Goal: Find specific page/section: Locate item on page

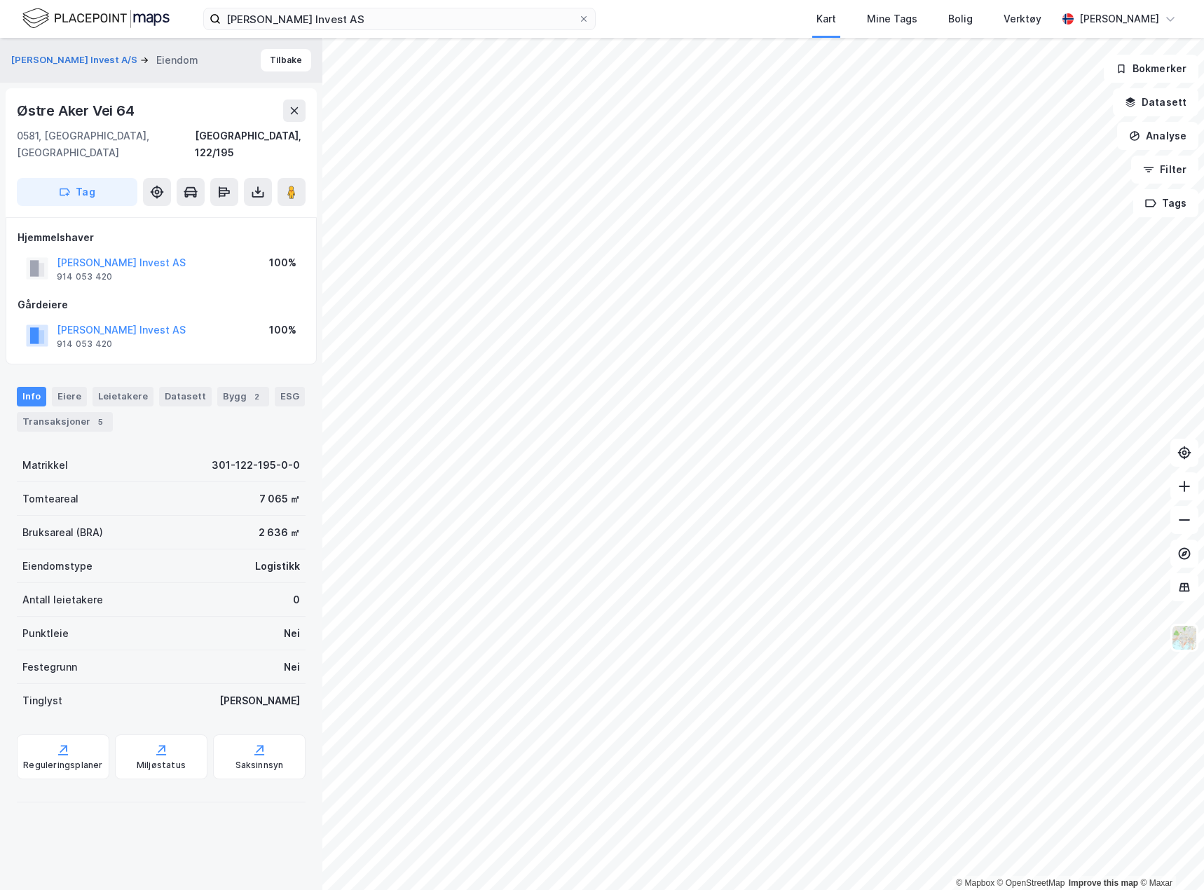
click at [123, 113] on div "Østre Aker Vei 64" at bounding box center [77, 111] width 121 height 22
copy div "Østre Aker Vei 64"
click at [323, 13] on input "[PERSON_NAME] Invest AS" at bounding box center [399, 18] width 357 height 21
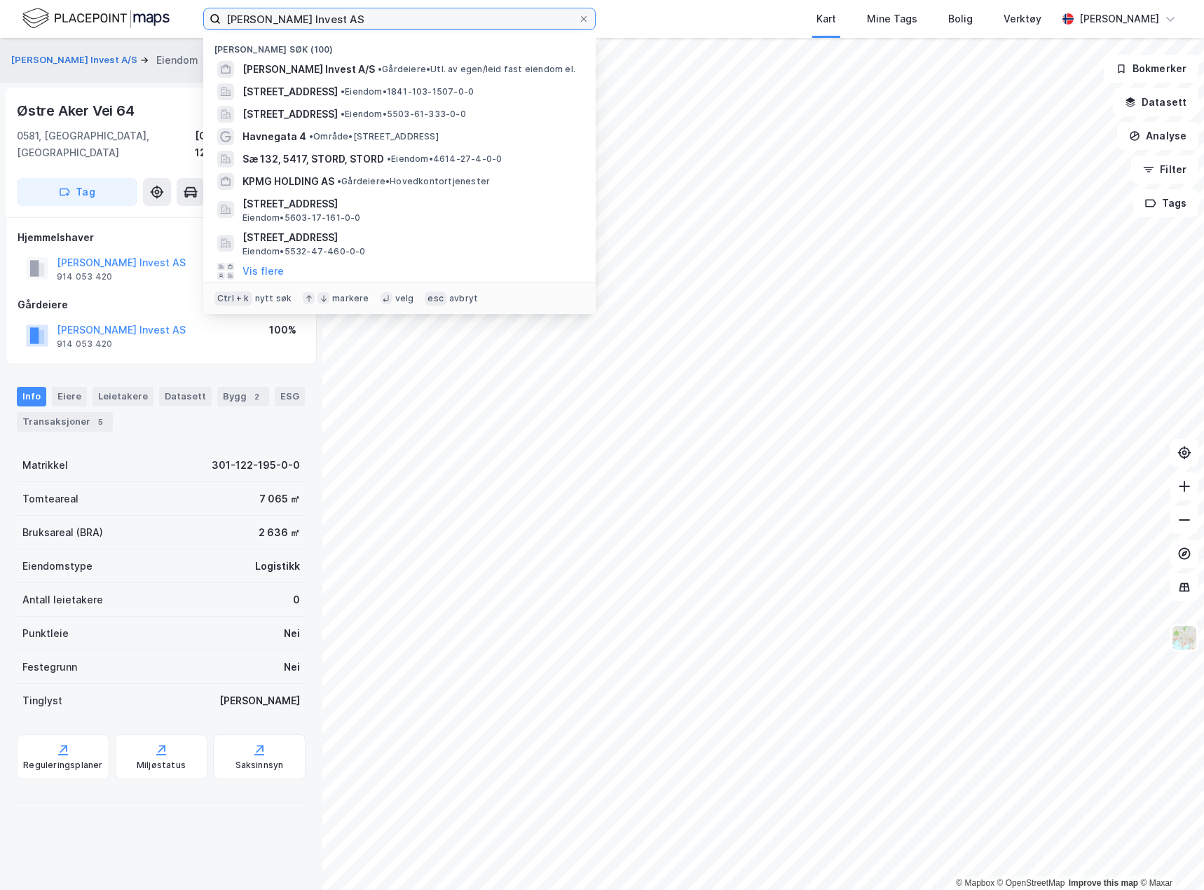
click at [323, 13] on input "[PERSON_NAME] Invest AS" at bounding box center [399, 18] width 357 height 21
paste input "Østre Aker Vei 64"
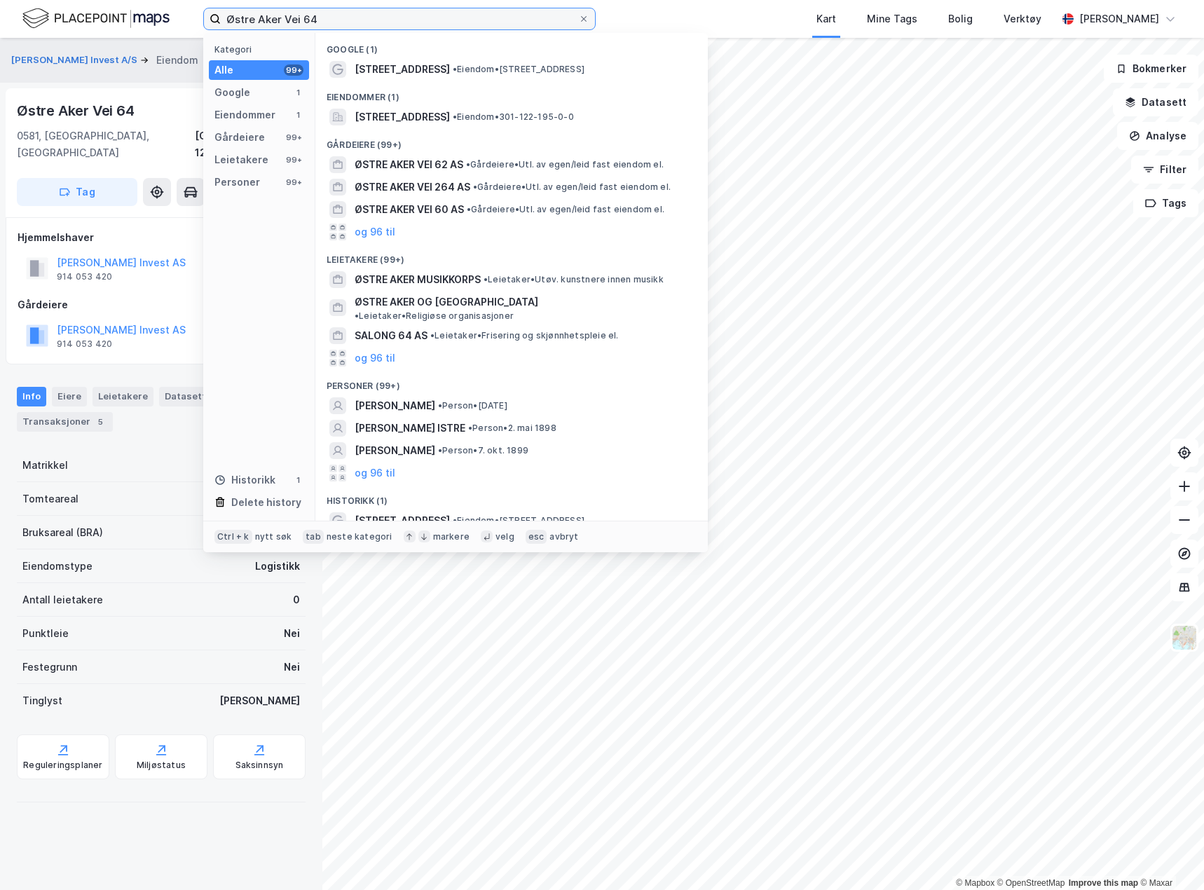
type input "Østre Aker Vei 64"
